Goal: Task Accomplishment & Management: Manage account settings

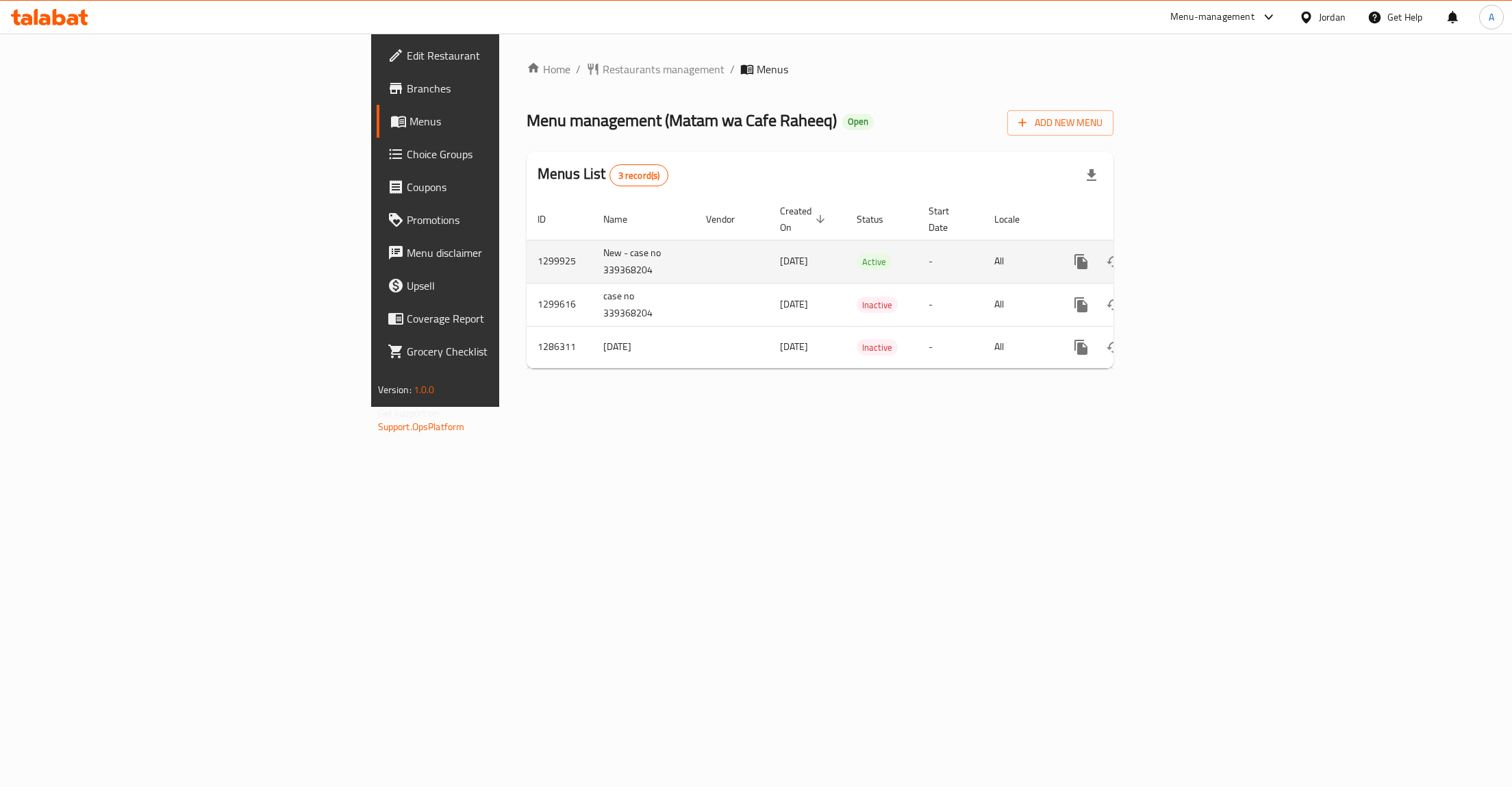
click at [1186, 255] on icon "enhanced table" at bounding box center [1180, 261] width 13 height 13
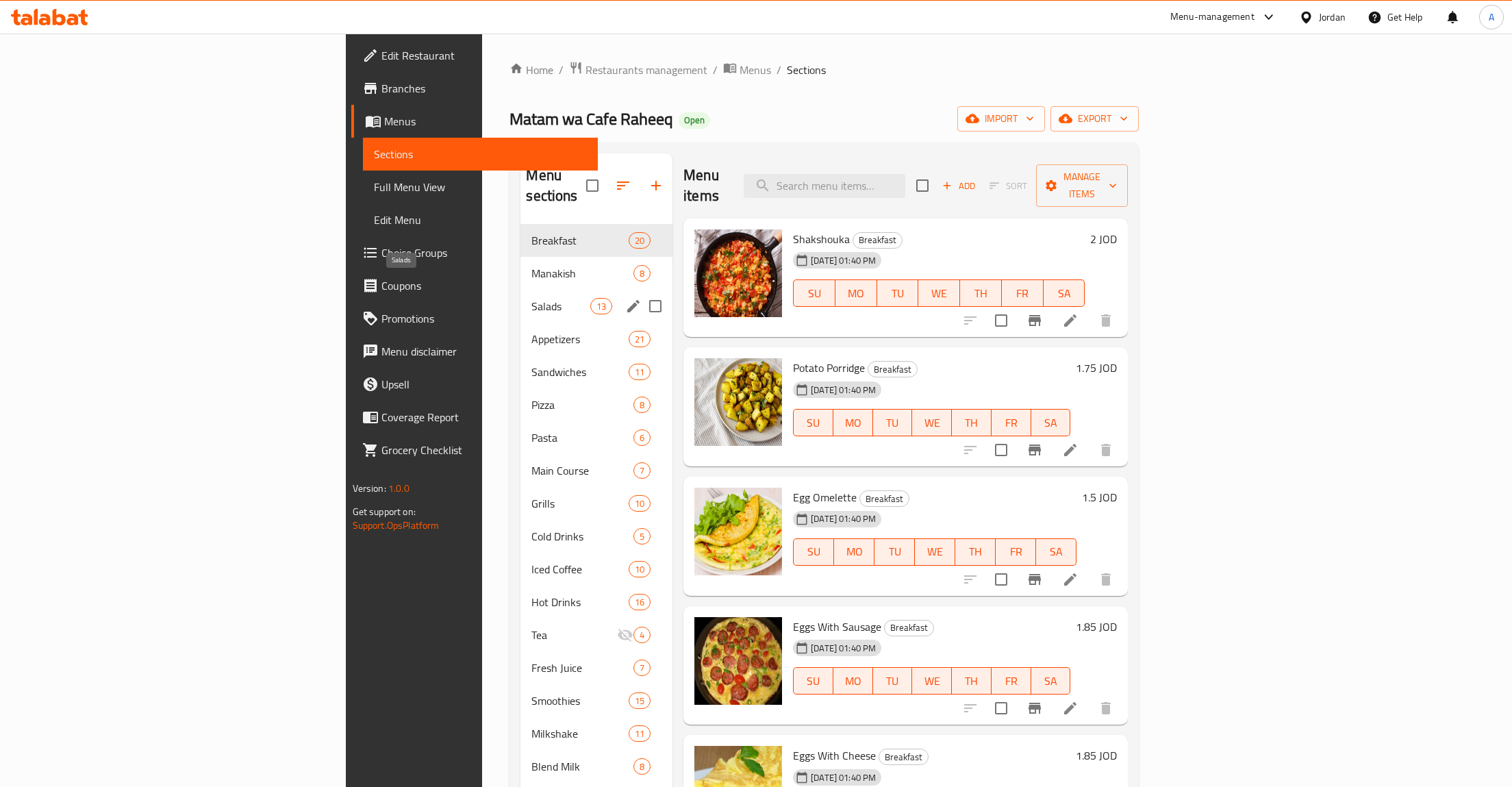
click at [531, 298] on span "Salads" at bounding box center [560, 306] width 58 height 16
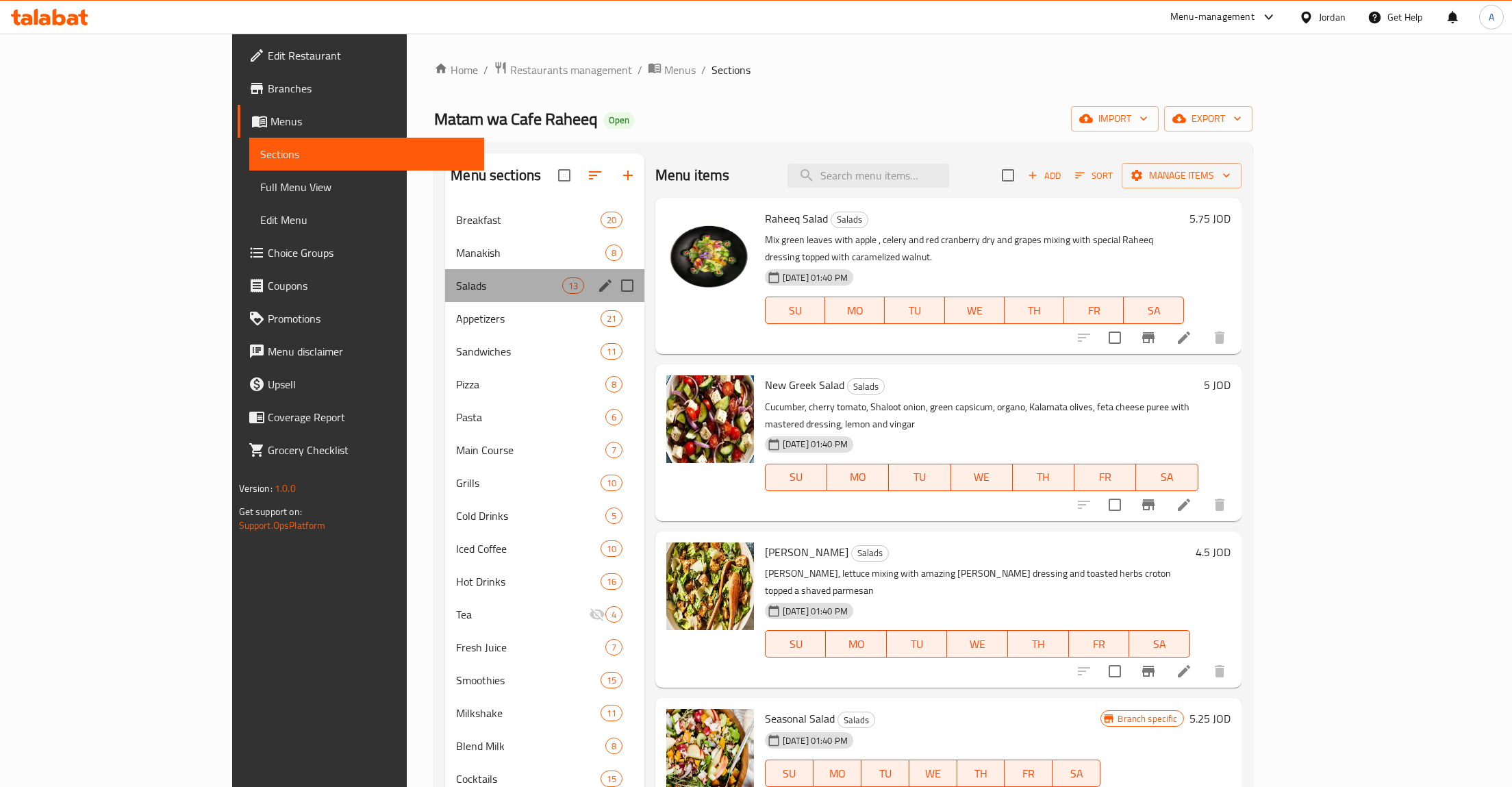
click at [534, 284] on div "Salads 13" at bounding box center [544, 286] width 199 height 33
click at [599, 284] on icon "edit" at bounding box center [605, 286] width 13 height 13
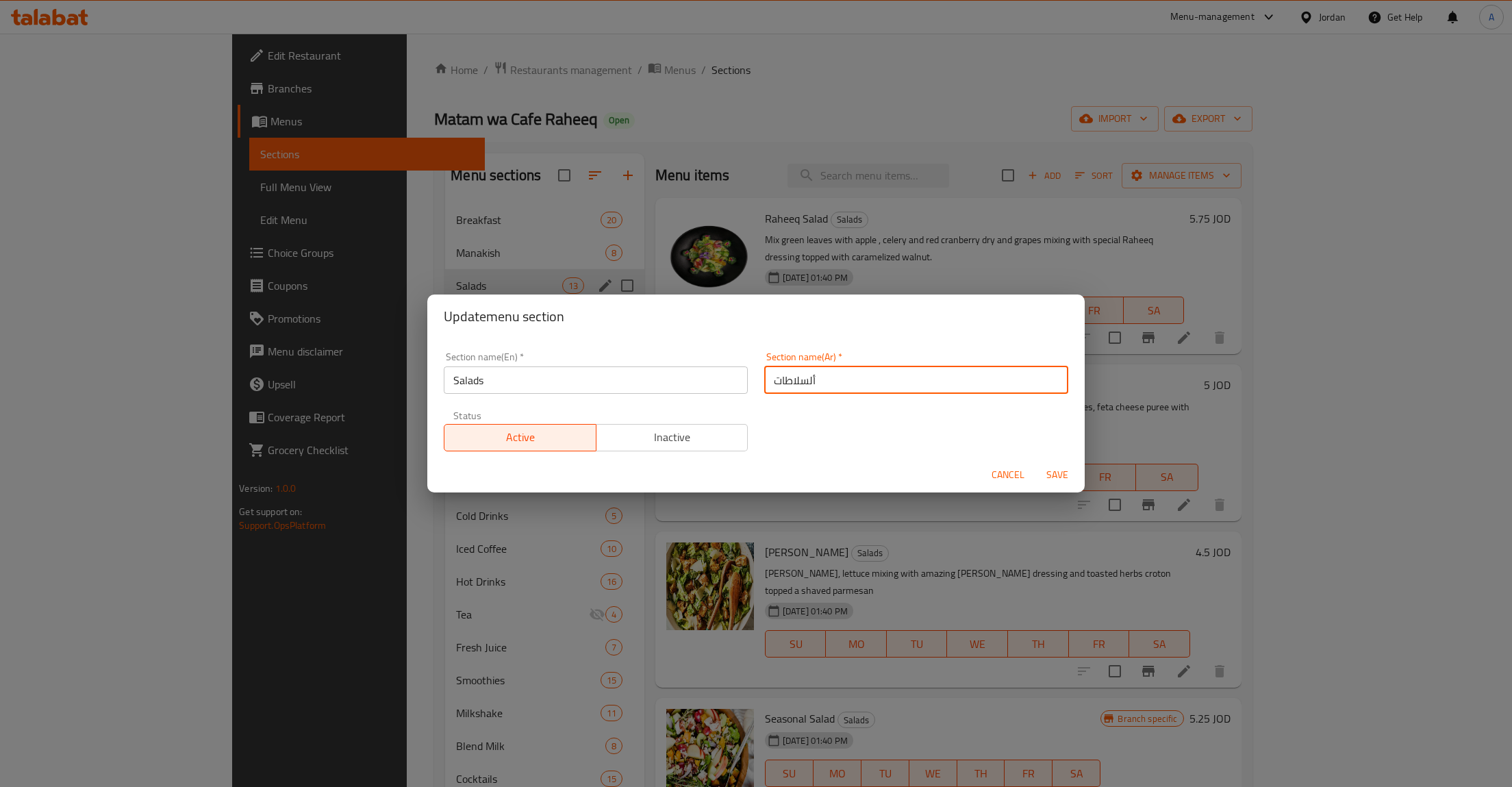
drag, startPoint x: 884, startPoint y: 386, endPoint x: 645, endPoint y: 372, distance: 239.4
click at [765, 386] on input "ألسلاطات" at bounding box center [916, 380] width 304 height 27
type input "السلطــات"
type button "0"
type button "1"
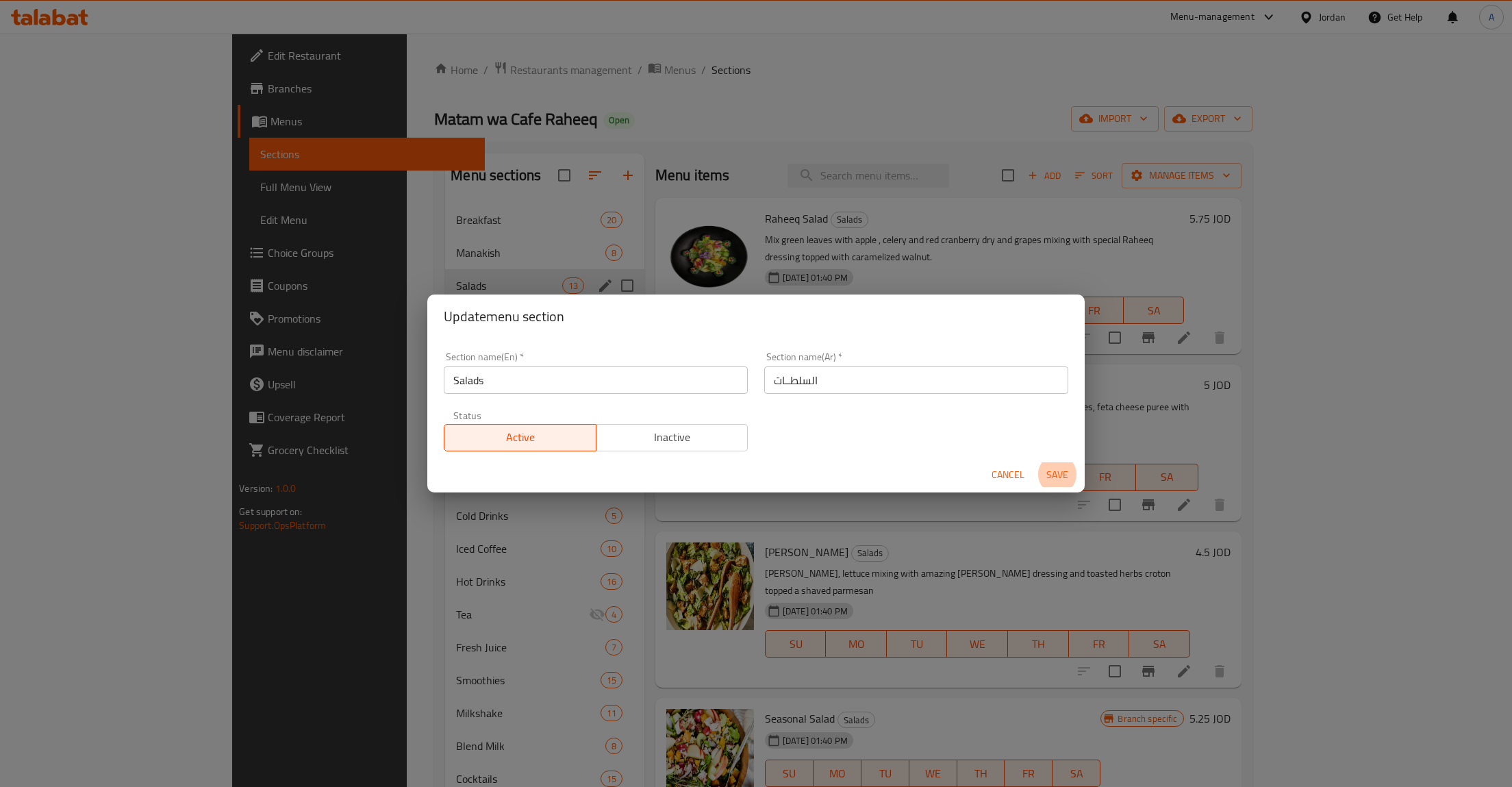
click at [1035, 463] on button "Save" at bounding box center [1057, 475] width 44 height 25
